Goal: Check status: Check status

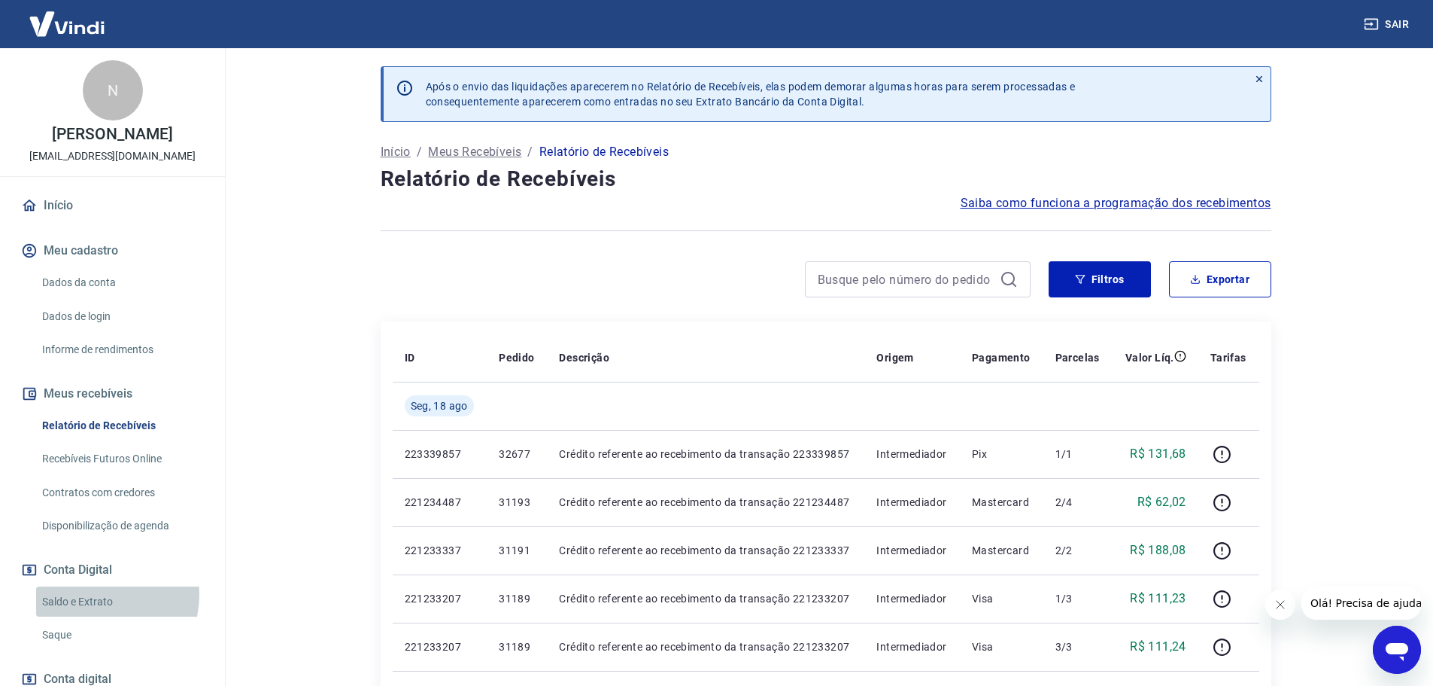
click at [101, 594] on link "Saldo e Extrato" at bounding box center [121, 601] width 171 height 31
